Goal: Task Accomplishment & Management: Manage account settings

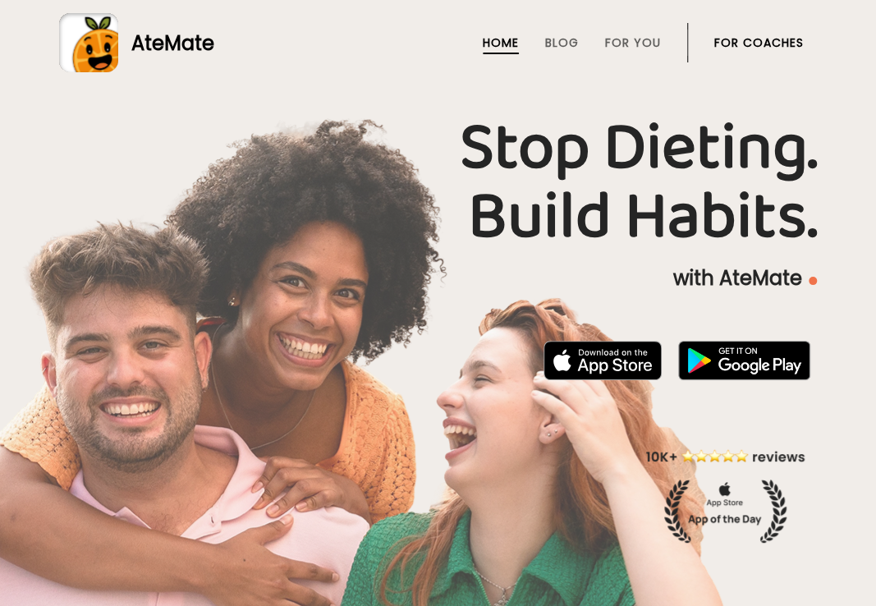
click at [778, 49] on link "For Coaches" at bounding box center [758, 42] width 89 height 13
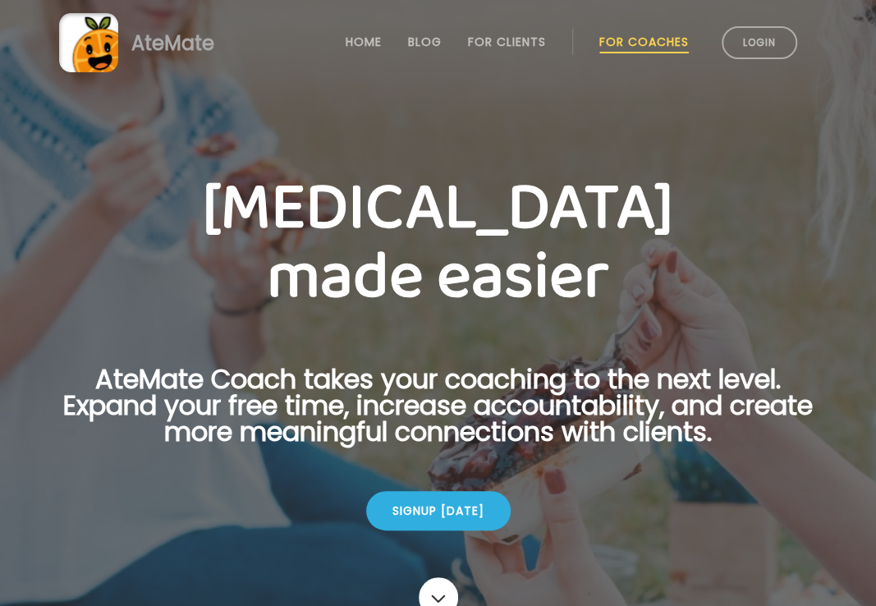
click at [778, 49] on link "Login" at bounding box center [759, 42] width 76 height 33
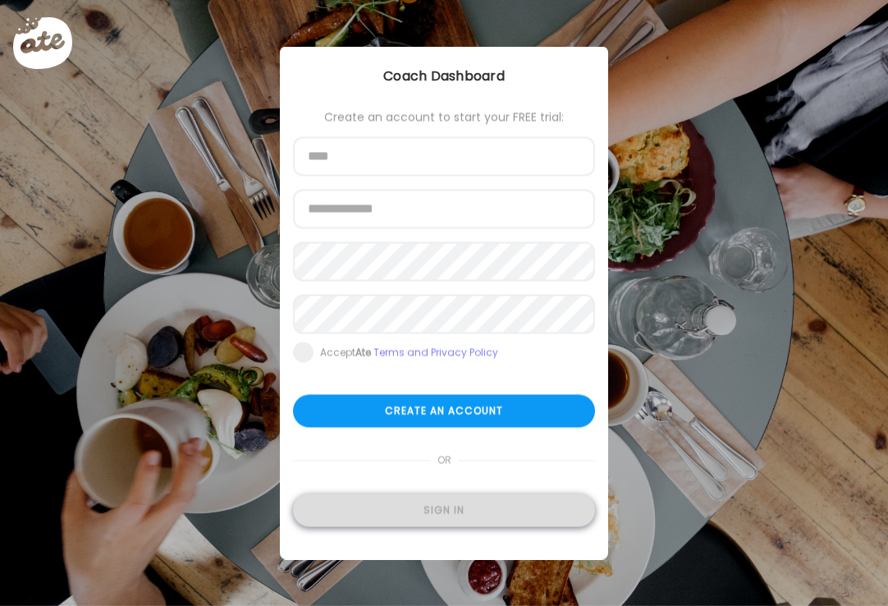
type input "**********"
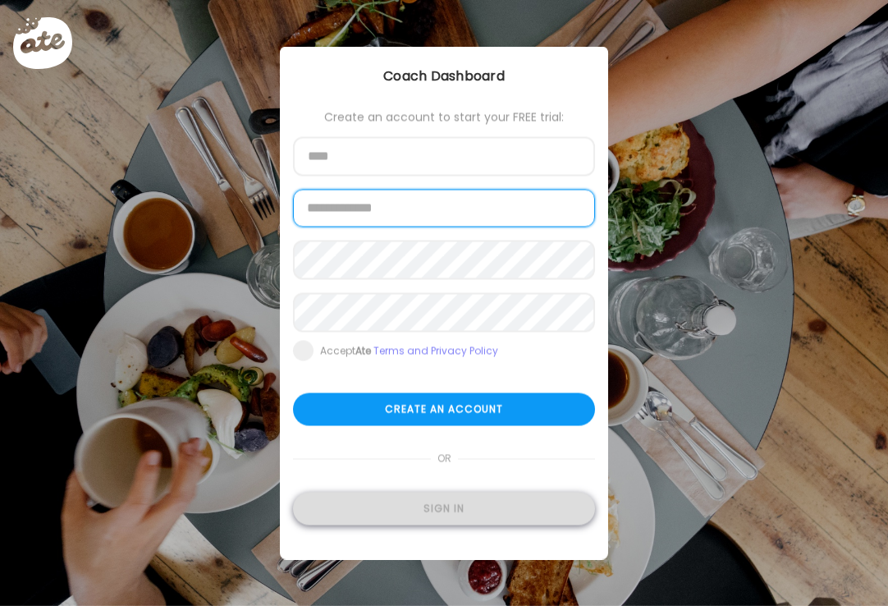
type input "**********"
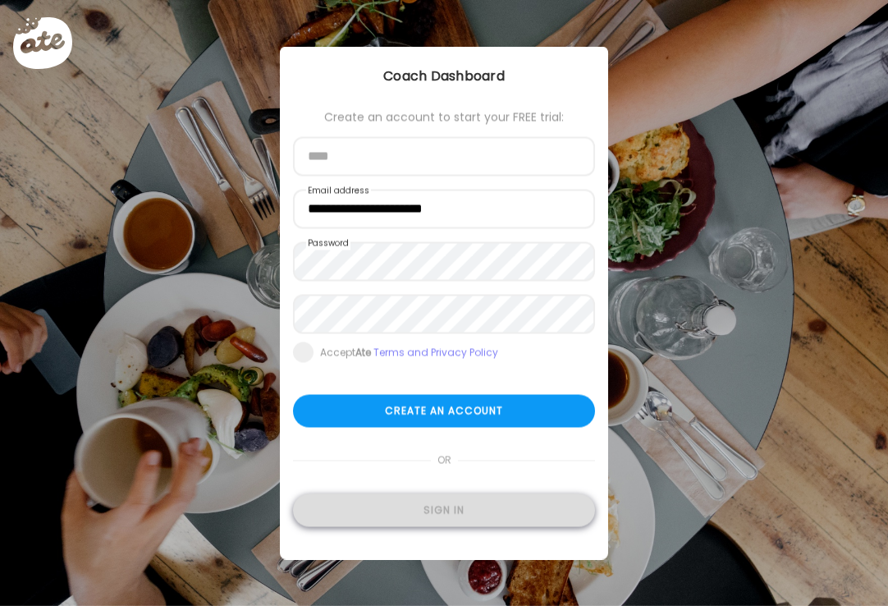
click at [508, 505] on div "Sign in" at bounding box center [444, 510] width 302 height 33
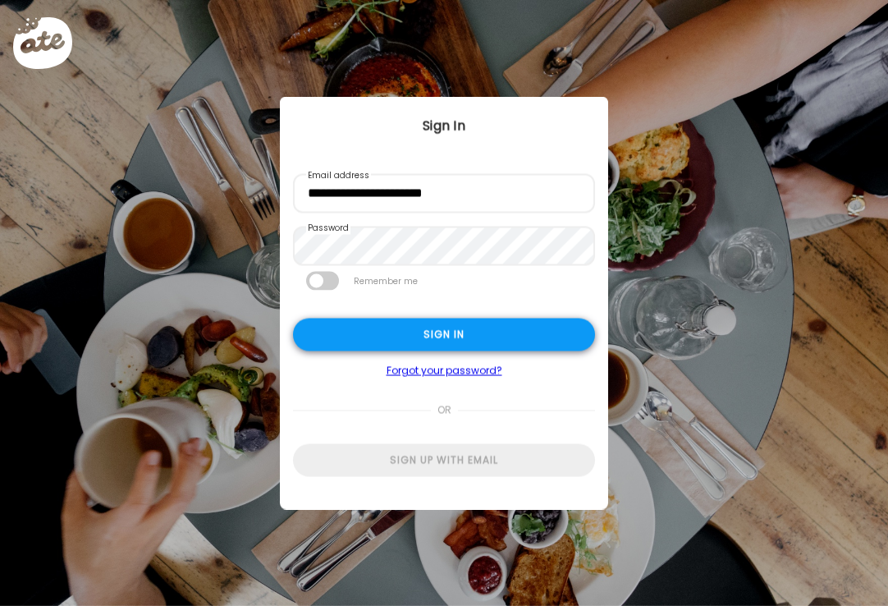
click at [432, 331] on div "Sign in" at bounding box center [444, 334] width 302 height 33
type input "**********"
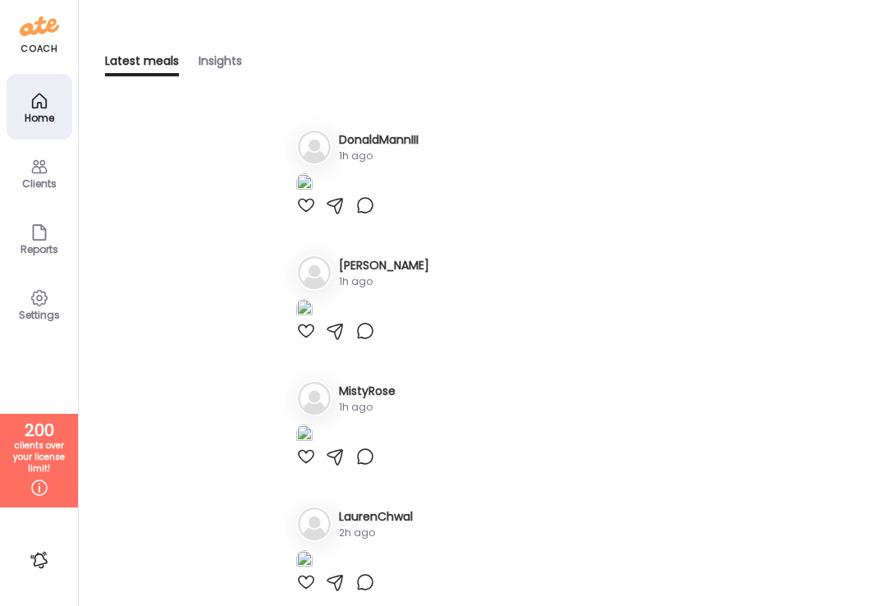
click at [40, 172] on icon at bounding box center [40, 167] width 20 height 20
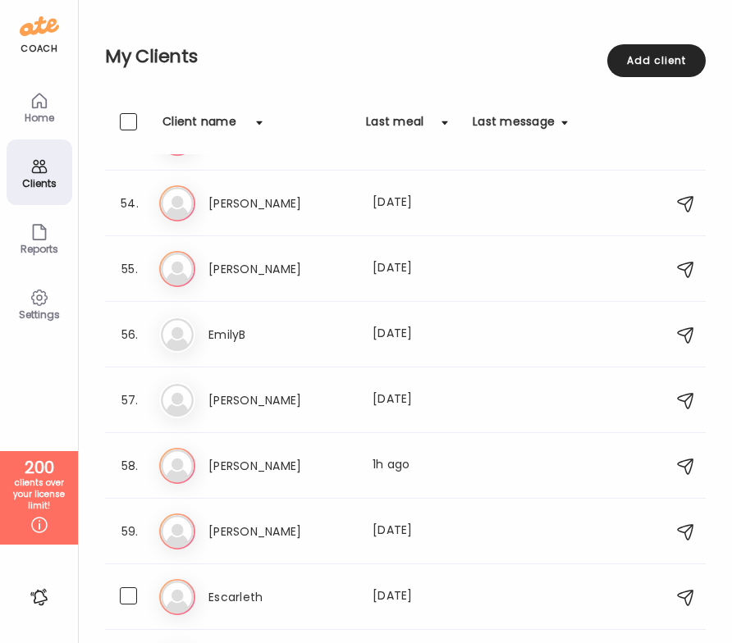
scroll to position [3462, 0]
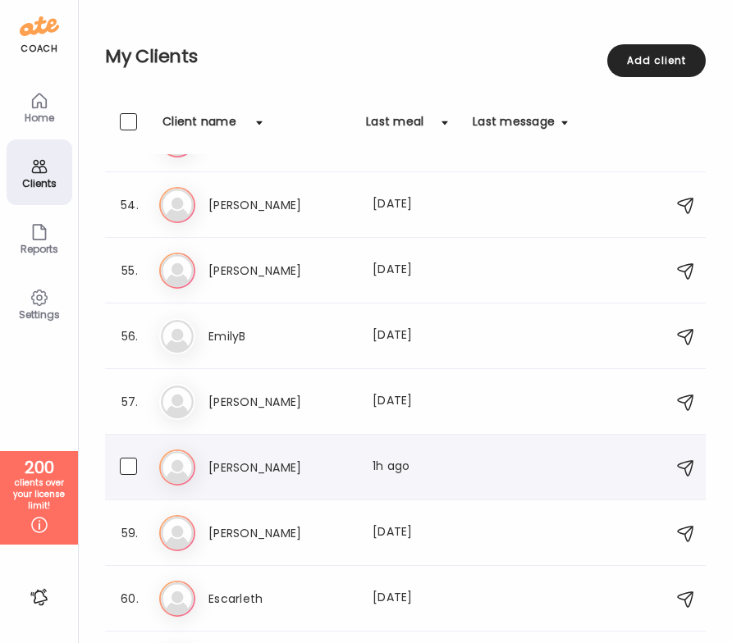
click at [316, 474] on h3 "Erika" at bounding box center [280, 468] width 144 height 20
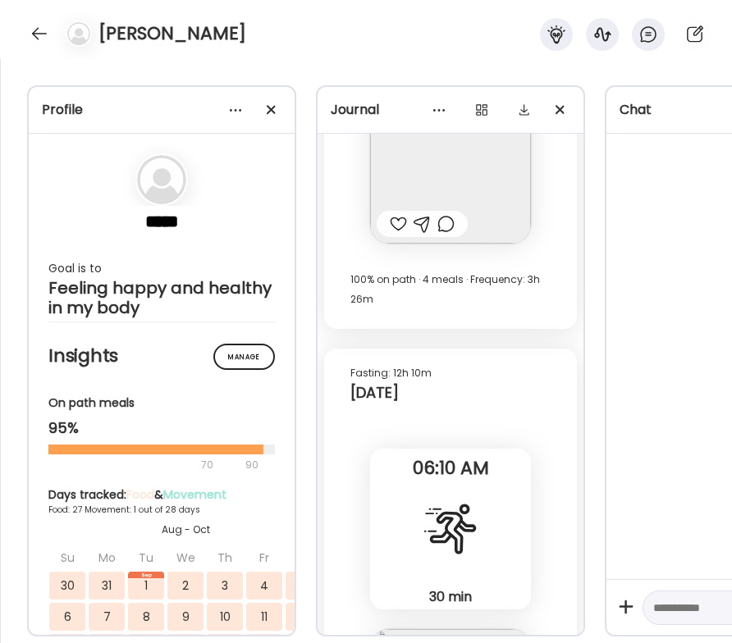
scroll to position [28166, 0]
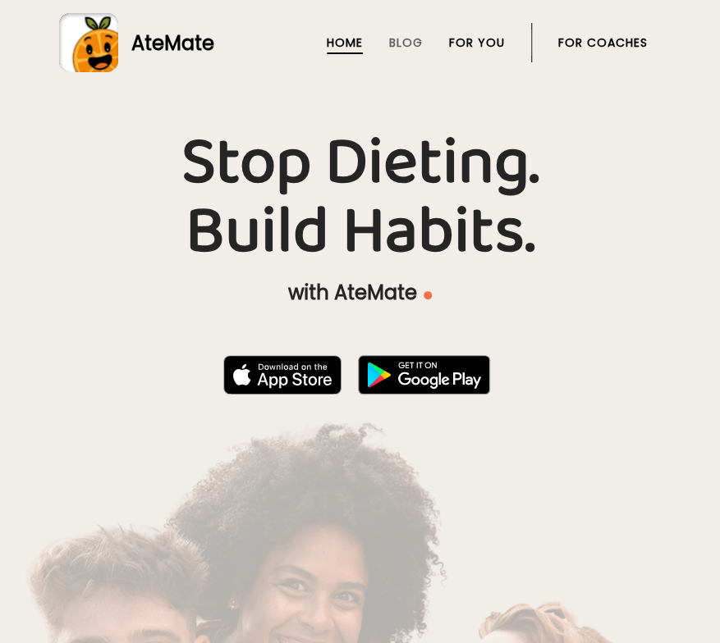
click at [456, 48] on link "For You" at bounding box center [477, 42] width 56 height 13
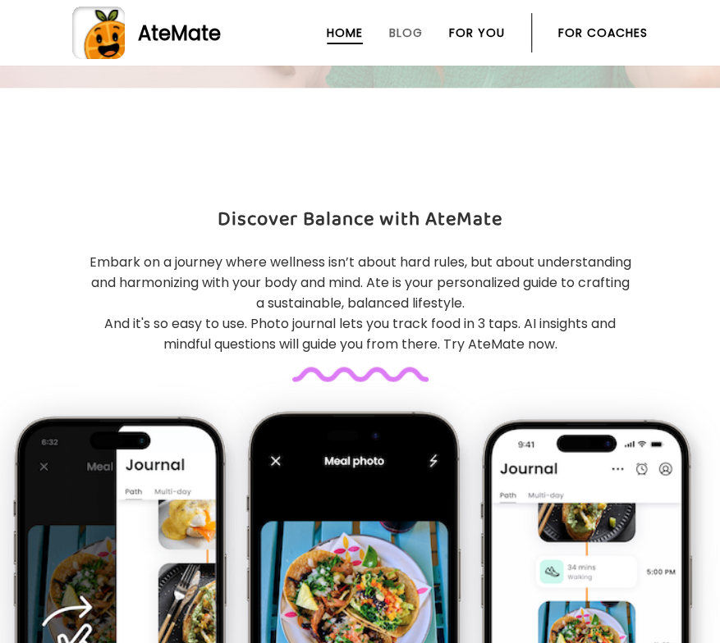
scroll to position [874, 0]
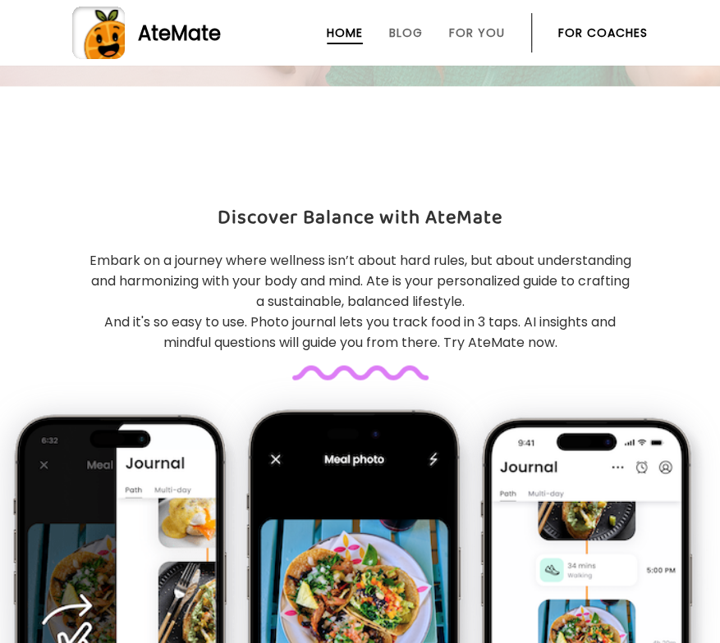
click at [593, 41] on li "For Coaches" at bounding box center [602, 32] width 89 height 39
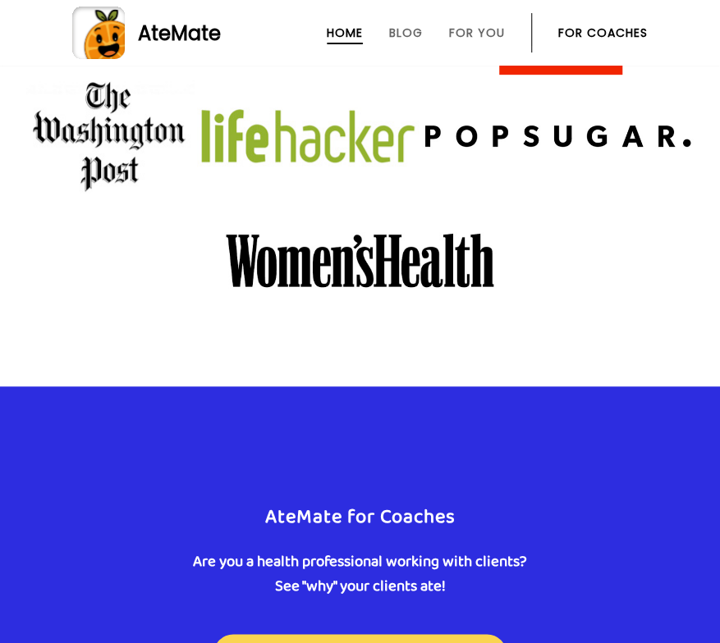
scroll to position [2525, 0]
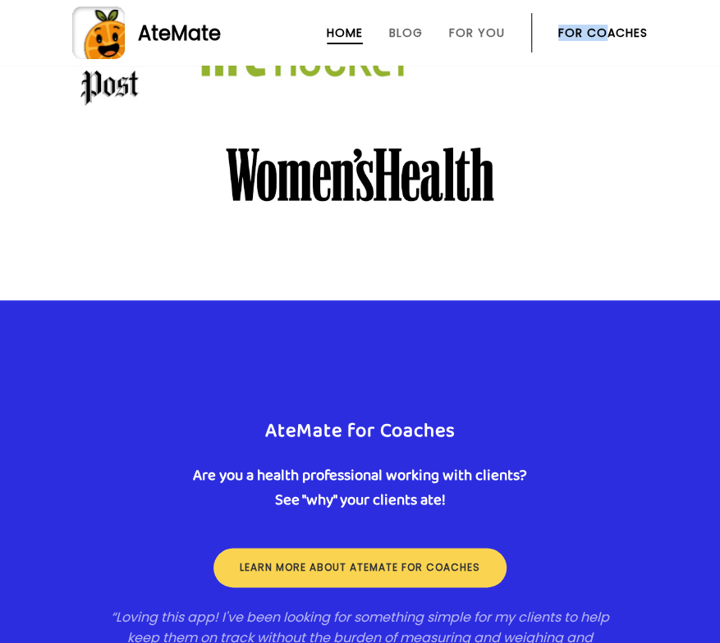
drag, startPoint x: 606, startPoint y: 21, endPoint x: 608, endPoint y: 32, distance: 11.8
click at [608, 32] on li "For Coaches" at bounding box center [602, 32] width 89 height 39
click at [608, 32] on link "For Coaches" at bounding box center [602, 32] width 89 height 13
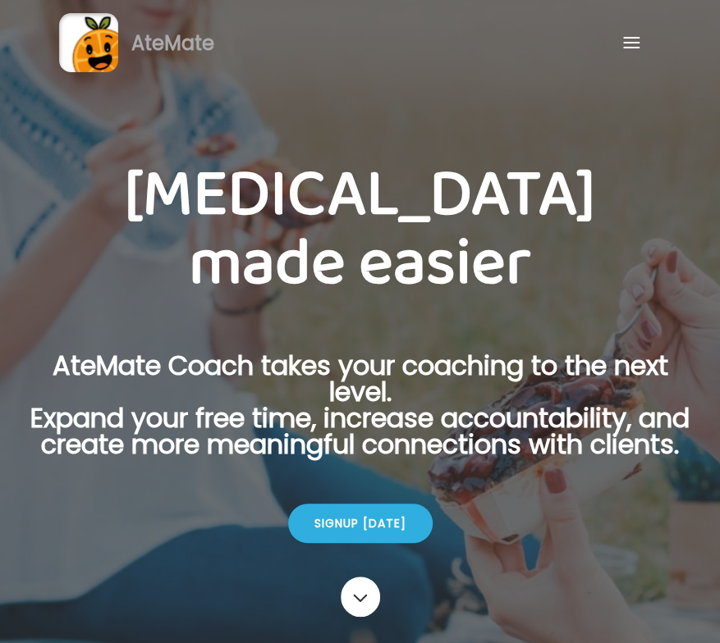
click at [623, 39] on div at bounding box center [631, 42] width 33 height 33
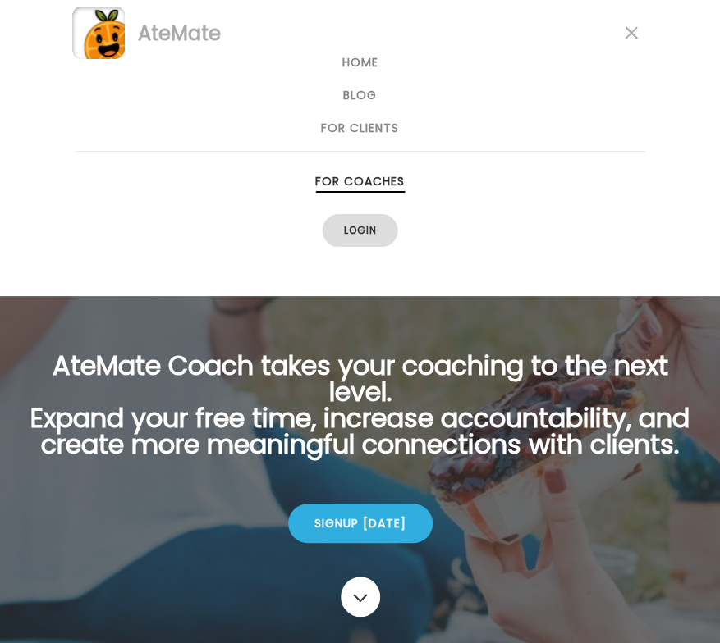
click at [366, 222] on link "Login" at bounding box center [361, 230] width 76 height 33
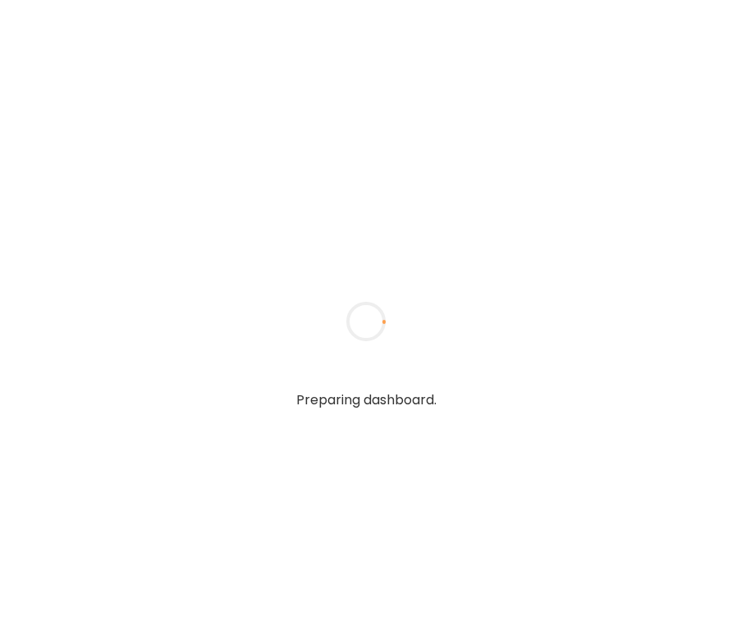
type input "**********"
